Goal: Contribute content: Add original content to the website for others to see

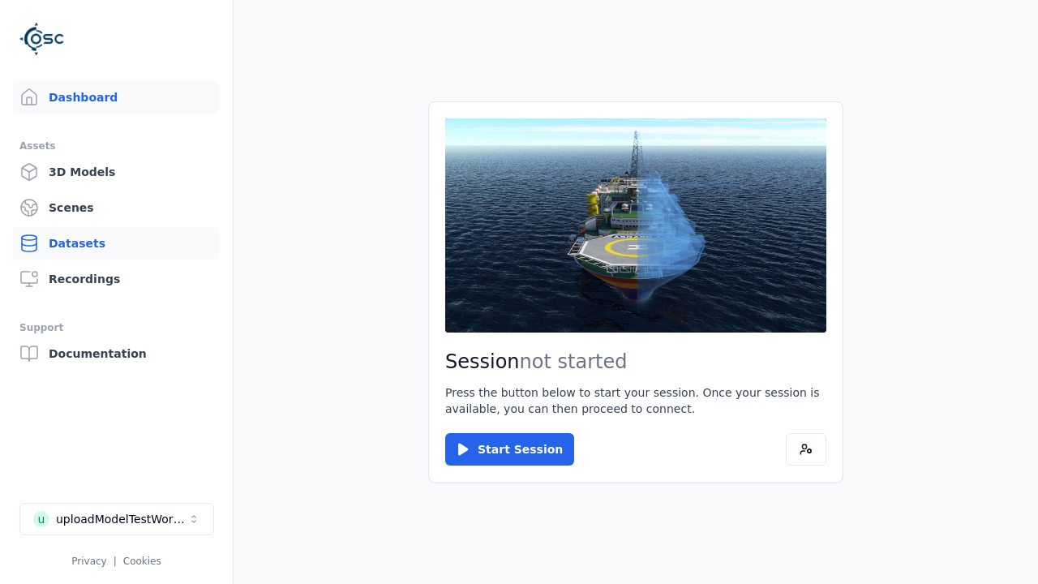
click at [116, 243] on link "Datasets" at bounding box center [116, 243] width 207 height 32
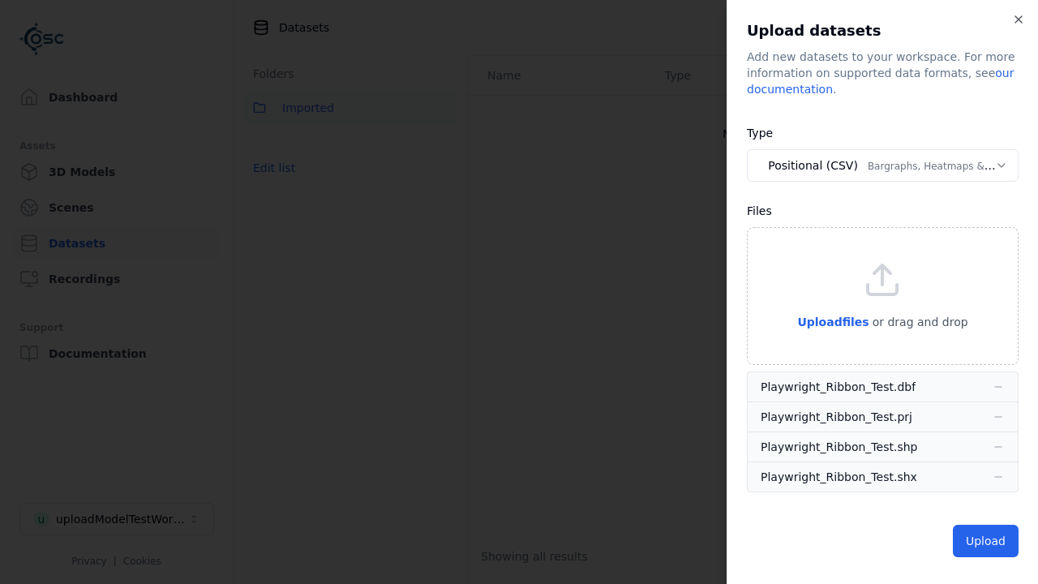
click at [876, 165] on button "Positional (CSV) Bargraphs, Heatmaps & Pins" at bounding box center [883, 165] width 272 height 32
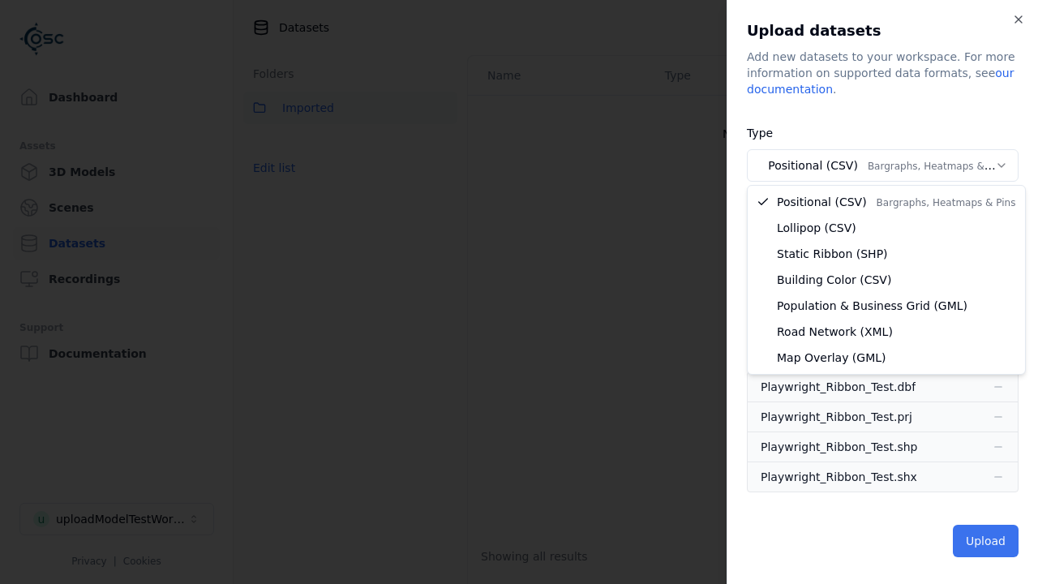
select select "*****"
click at [973, 539] on button "Upload" at bounding box center [986, 541] width 66 height 32
